Goal: Check status

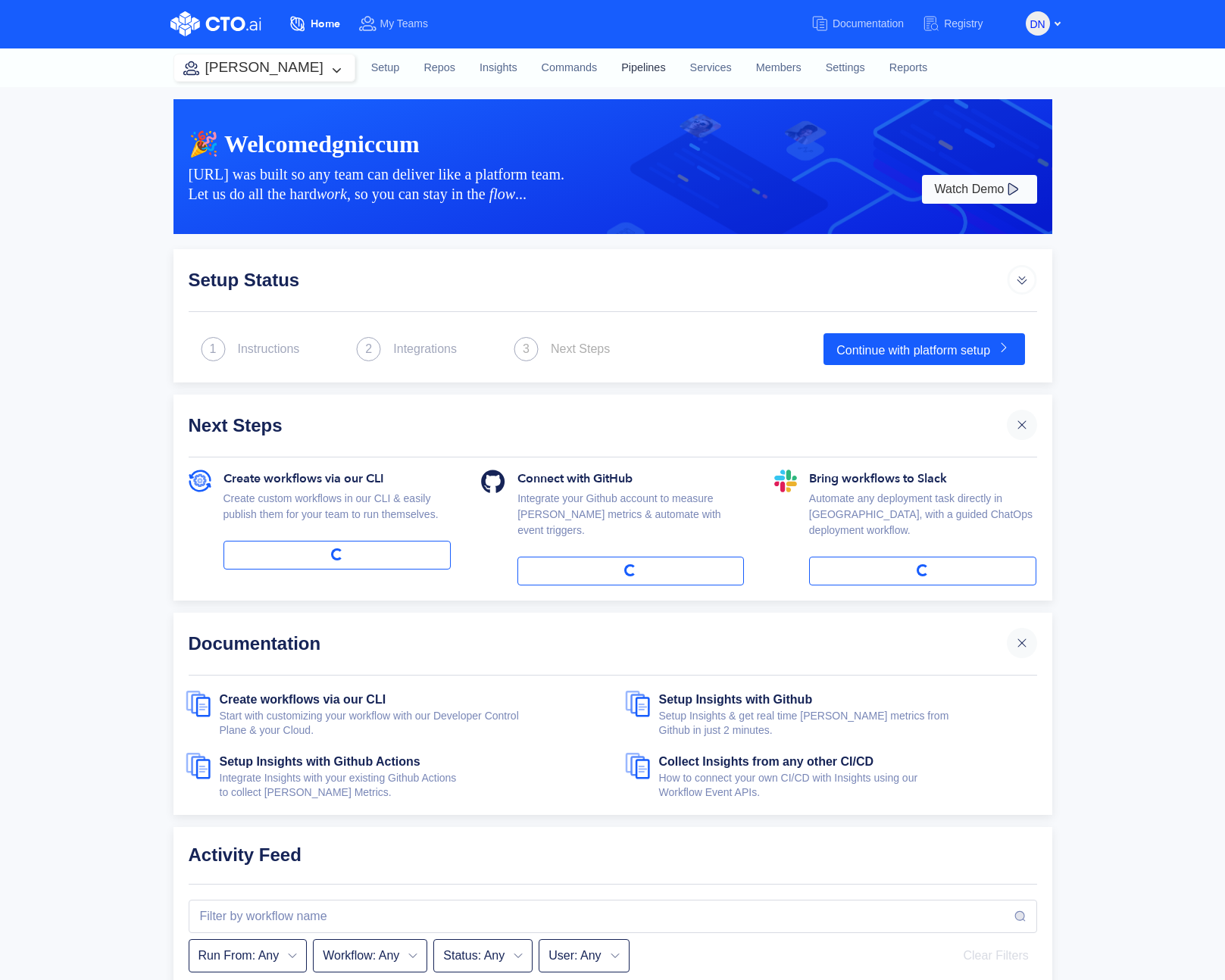
click at [609, 66] on link "Pipelines" at bounding box center [642, 68] width 68 height 41
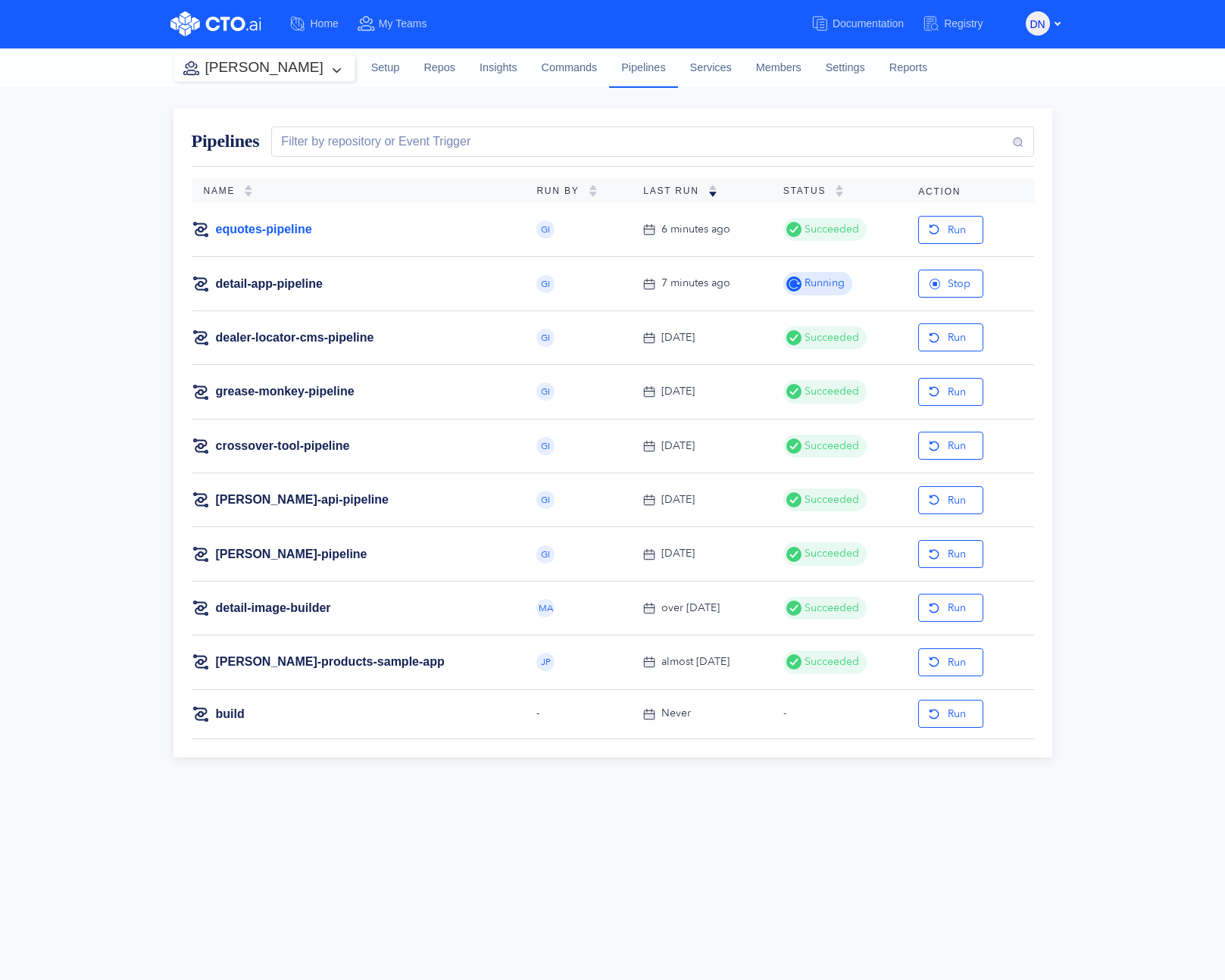
click at [276, 234] on link "equotes-pipeline" at bounding box center [264, 229] width 96 height 16
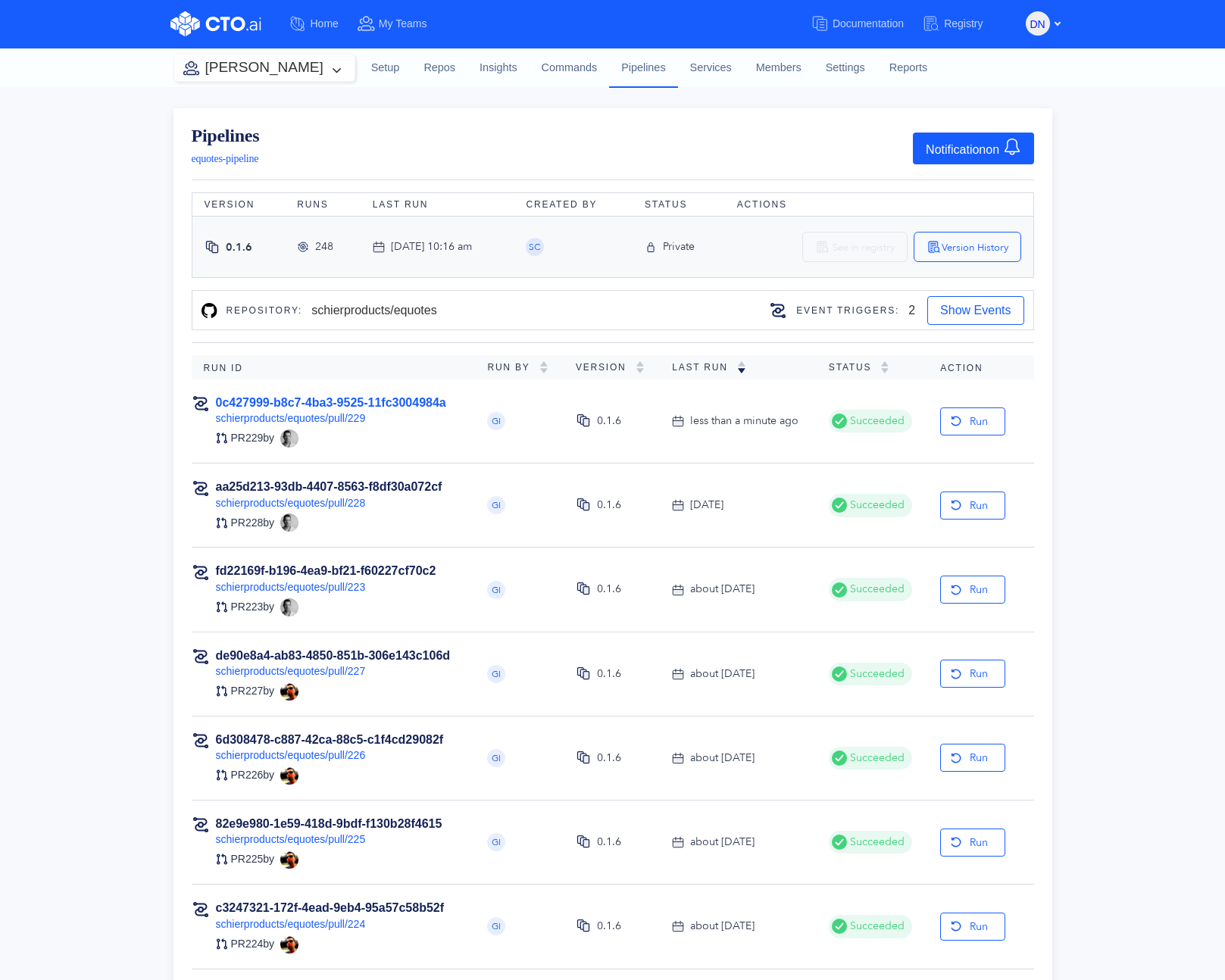
click at [386, 399] on link "0c427999-b8c7-4ba3-9525-11fc3004984a" at bounding box center [331, 402] width 230 height 13
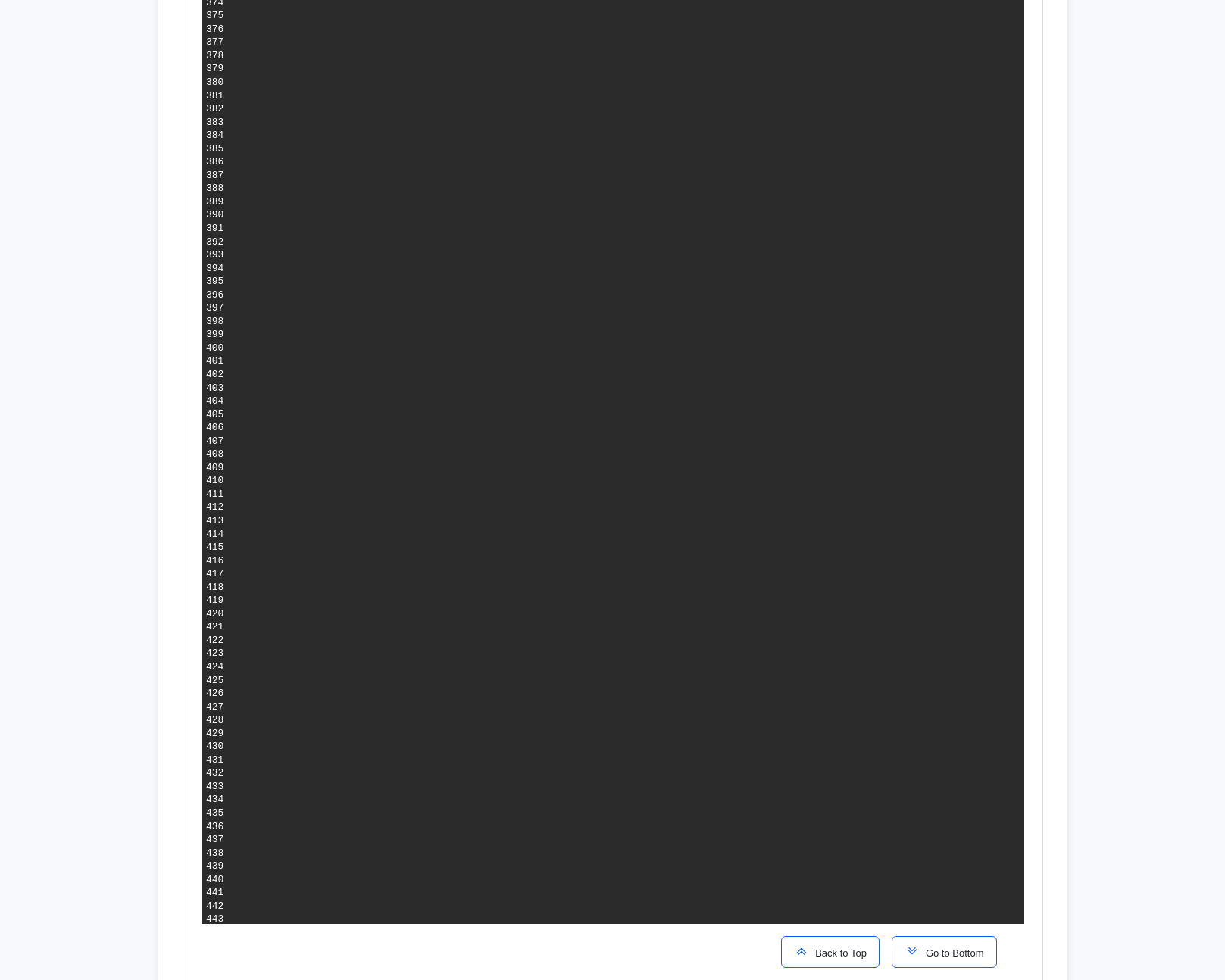
scroll to position [5583, 0]
copy span "088a2f4cc627b6c37265a2c8d0c13d4ed0ecc8d8"
